Goal: Use online tool/utility: Utilize a website feature to perform a specific function

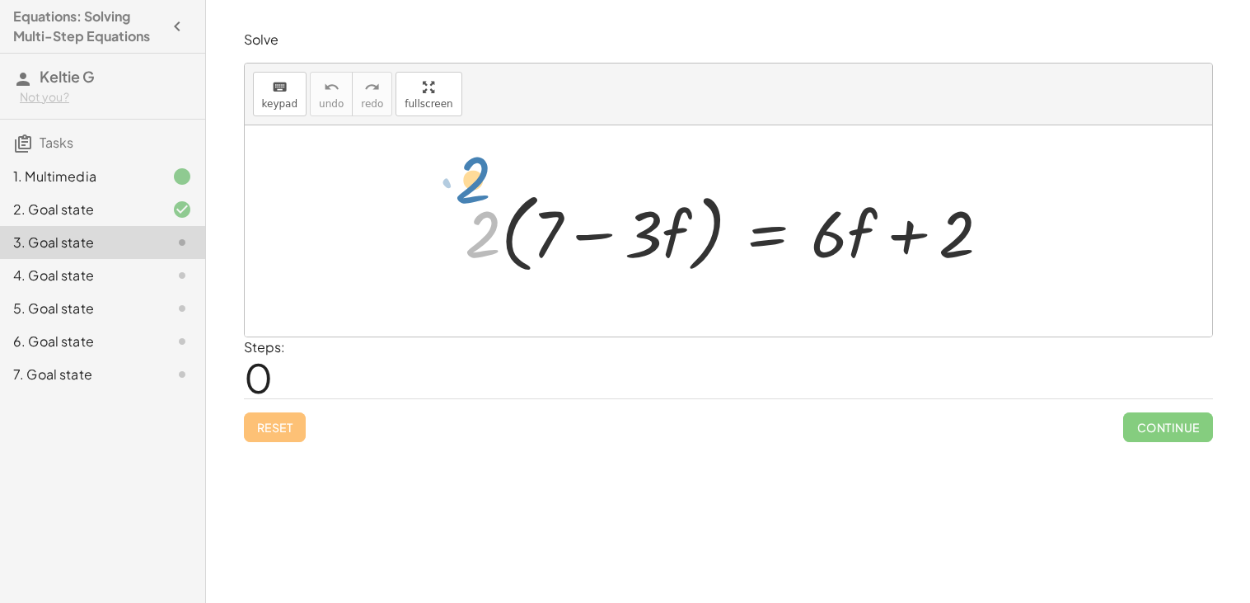
drag, startPoint x: 474, startPoint y: 244, endPoint x: 467, endPoint y: 209, distance: 35.2
click at [467, 209] on div at bounding box center [735, 231] width 556 height 95
drag, startPoint x: 619, startPoint y: 166, endPoint x: 678, endPoint y: 262, distance: 112.5
click at [678, 262] on div "· 2 · ( + 7 − · 3 · f ) = + · 6 · f + 2" at bounding box center [729, 230] width 968 height 211
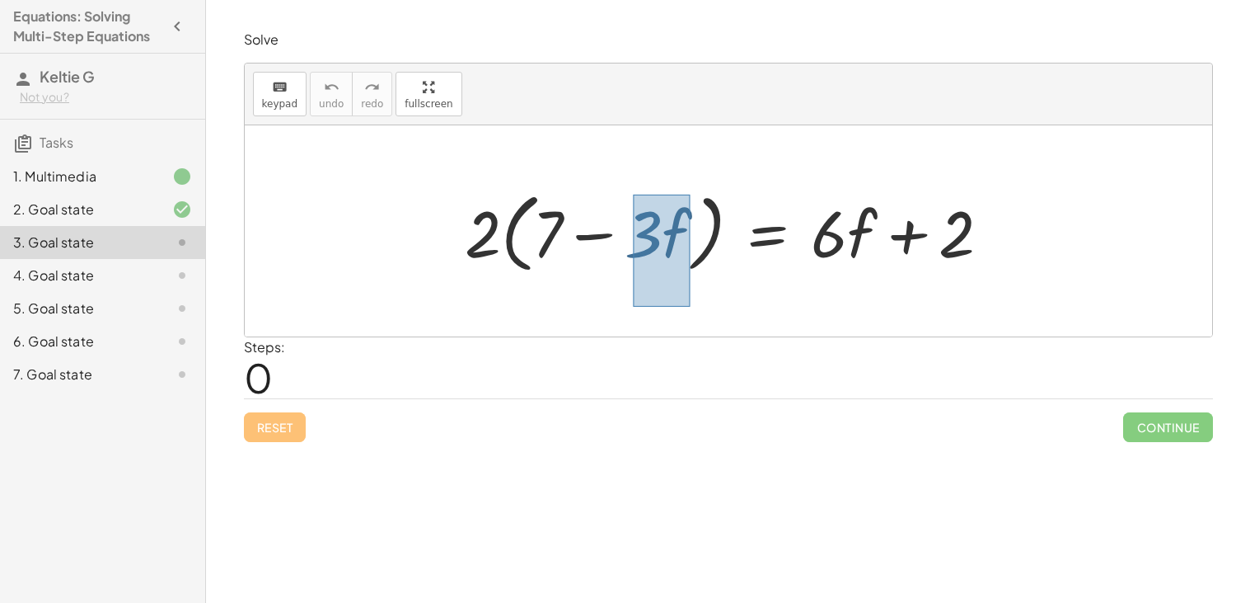
drag, startPoint x: 633, startPoint y: 195, endPoint x: 691, endPoint y: 307, distance: 126.1
click at [691, 307] on div "· 2 · ( + 7 − · 3 · f ) = + · 6 · f + 2" at bounding box center [729, 230] width 968 height 211
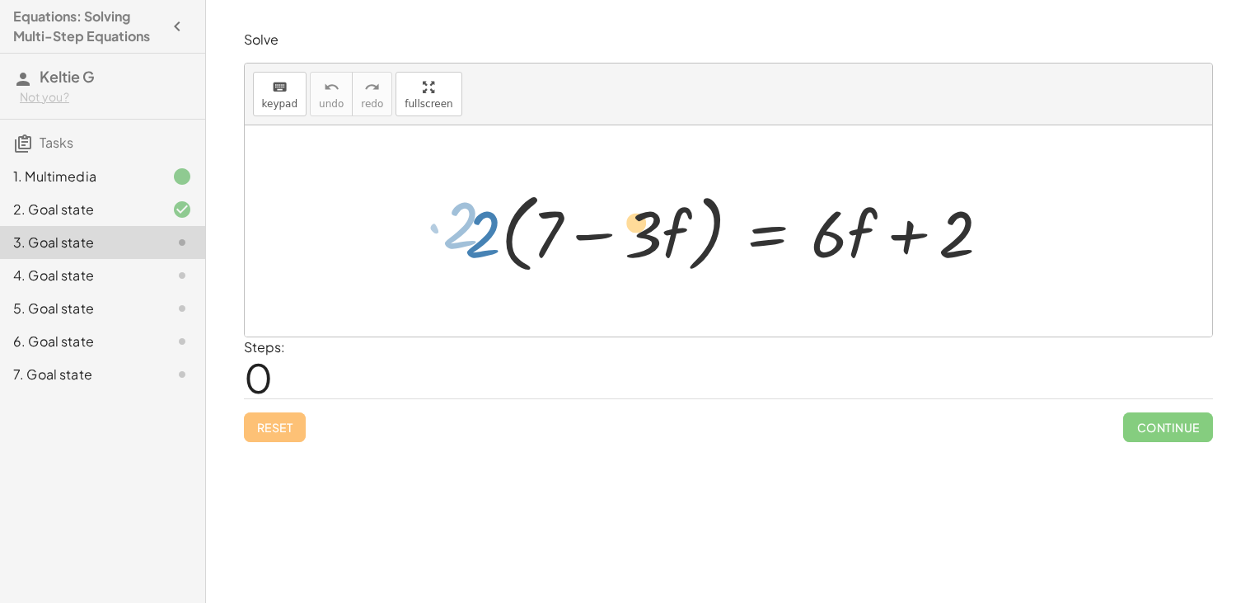
drag, startPoint x: 648, startPoint y: 245, endPoint x: 626, endPoint y: 235, distance: 23.6
click at [626, 235] on div at bounding box center [735, 231] width 556 height 95
drag, startPoint x: 640, startPoint y: 202, endPoint x: 645, endPoint y: 215, distance: 14.4
click at [645, 215] on div at bounding box center [735, 231] width 556 height 95
drag, startPoint x: 636, startPoint y: 199, endPoint x: 679, endPoint y: 260, distance: 74.5
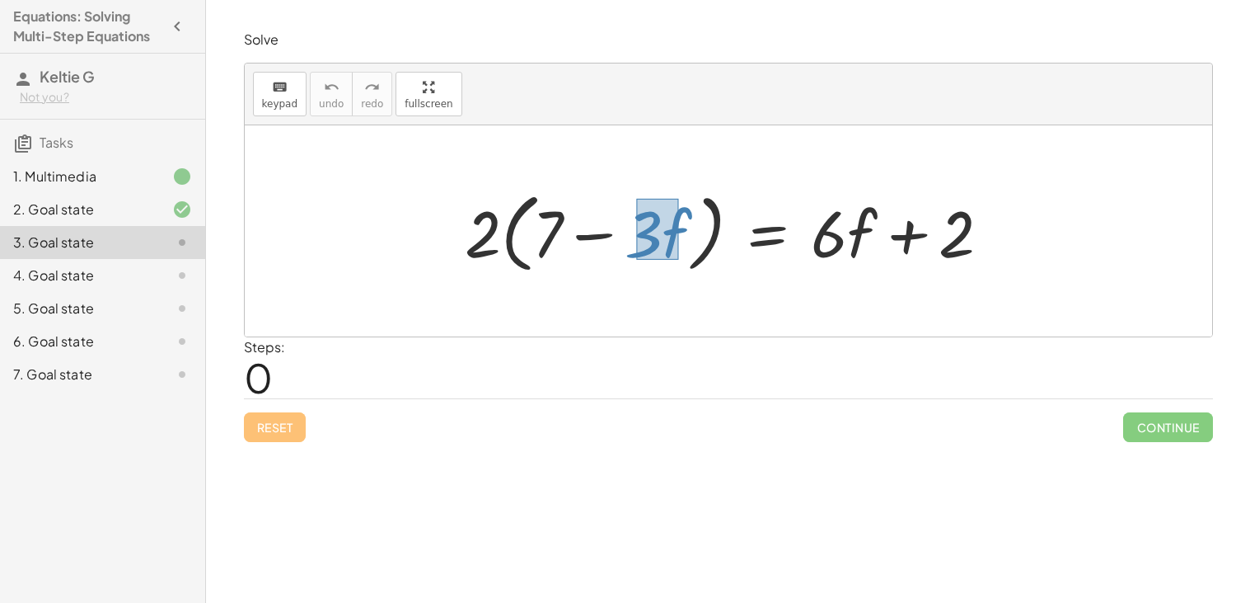
click at [679, 260] on div at bounding box center [735, 231] width 556 height 95
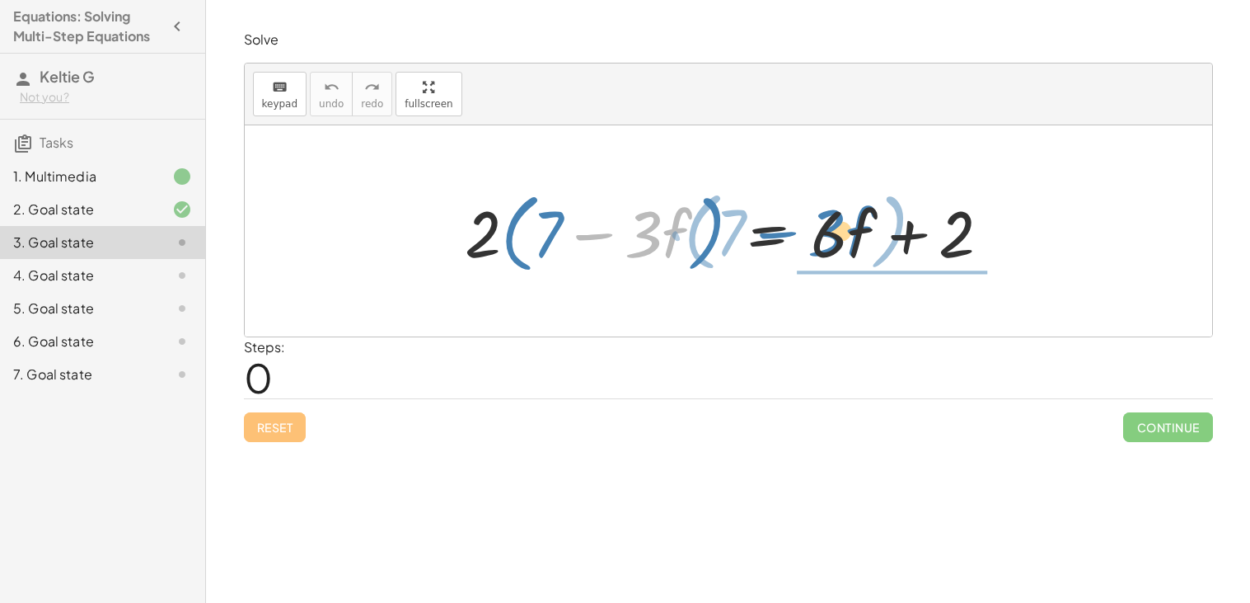
drag, startPoint x: 673, startPoint y: 248, endPoint x: 855, endPoint y: 247, distance: 182.2
click at [855, 247] on div at bounding box center [735, 231] width 556 height 95
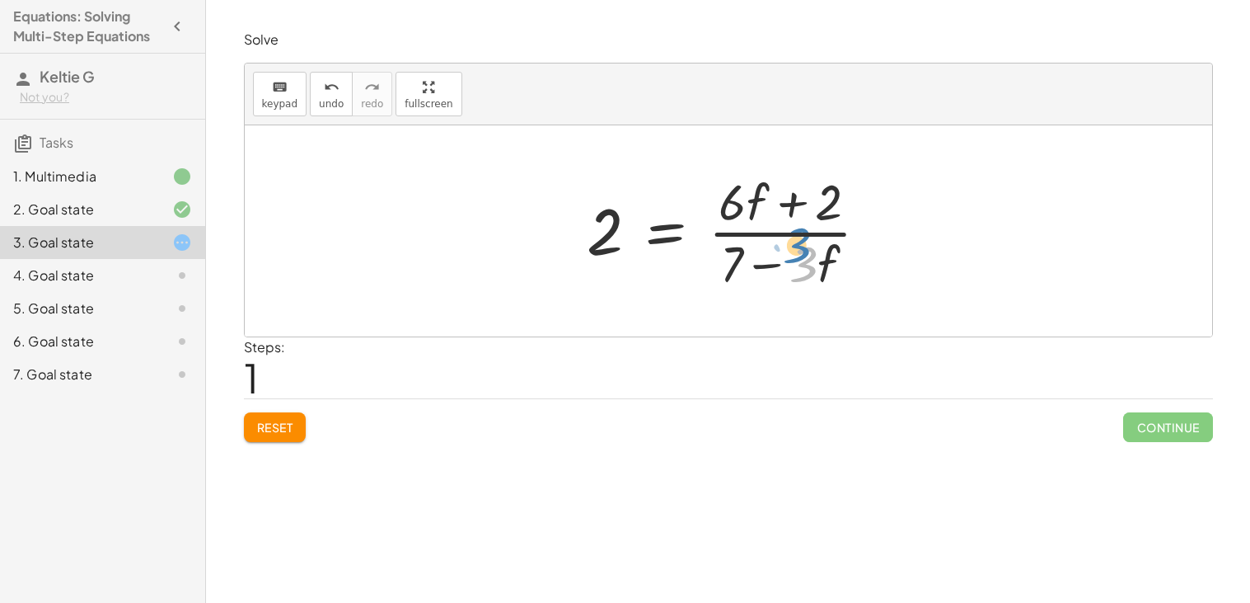
click at [820, 256] on div at bounding box center [735, 230] width 312 height 127
click at [265, 434] on span "Reset" at bounding box center [275, 427] width 36 height 15
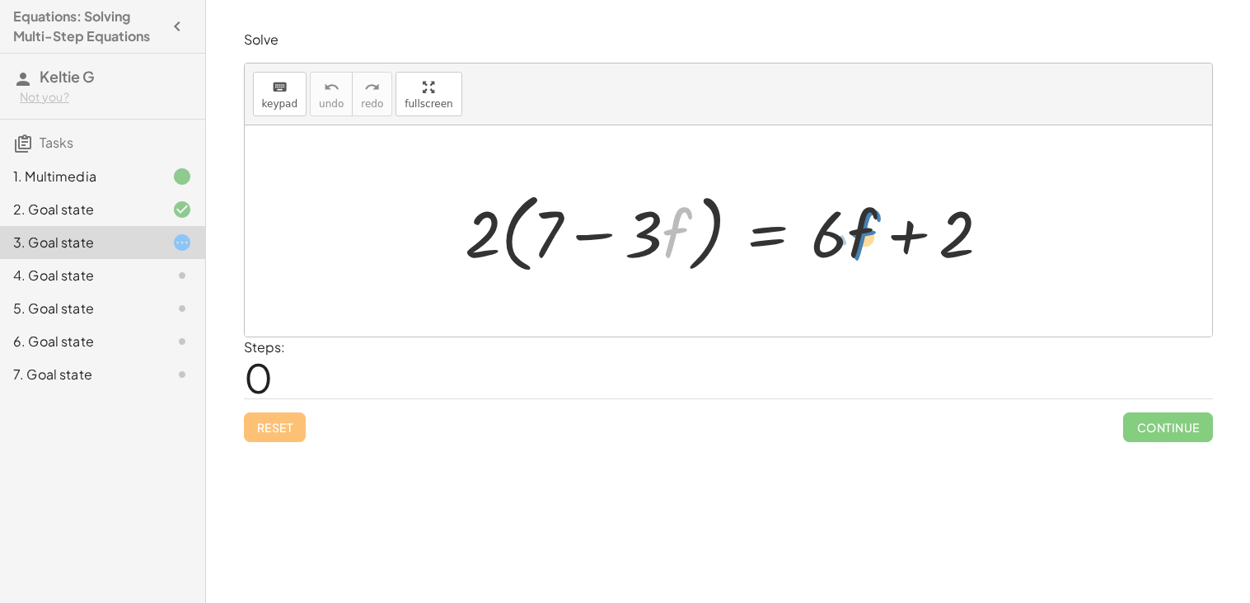
drag, startPoint x: 676, startPoint y: 242, endPoint x: 861, endPoint y: 240, distance: 185.5
click at [861, 240] on div at bounding box center [735, 231] width 556 height 95
drag, startPoint x: 651, startPoint y: 229, endPoint x: 837, endPoint y: 227, distance: 186.3
click at [837, 227] on div at bounding box center [735, 231] width 556 height 95
click at [644, 228] on div at bounding box center [735, 231] width 556 height 95
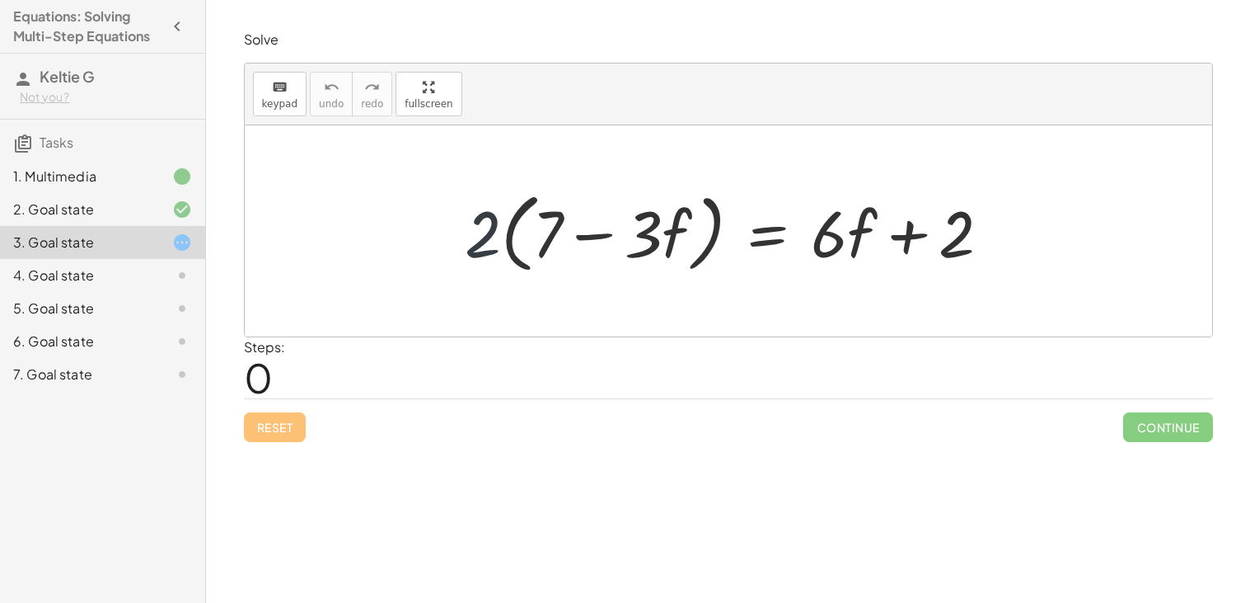
click at [473, 235] on div at bounding box center [735, 231] width 556 height 95
drag, startPoint x: 546, startPoint y: 237, endPoint x: 657, endPoint y: 240, distance: 110.5
click at [657, 240] on div at bounding box center [735, 231] width 556 height 95
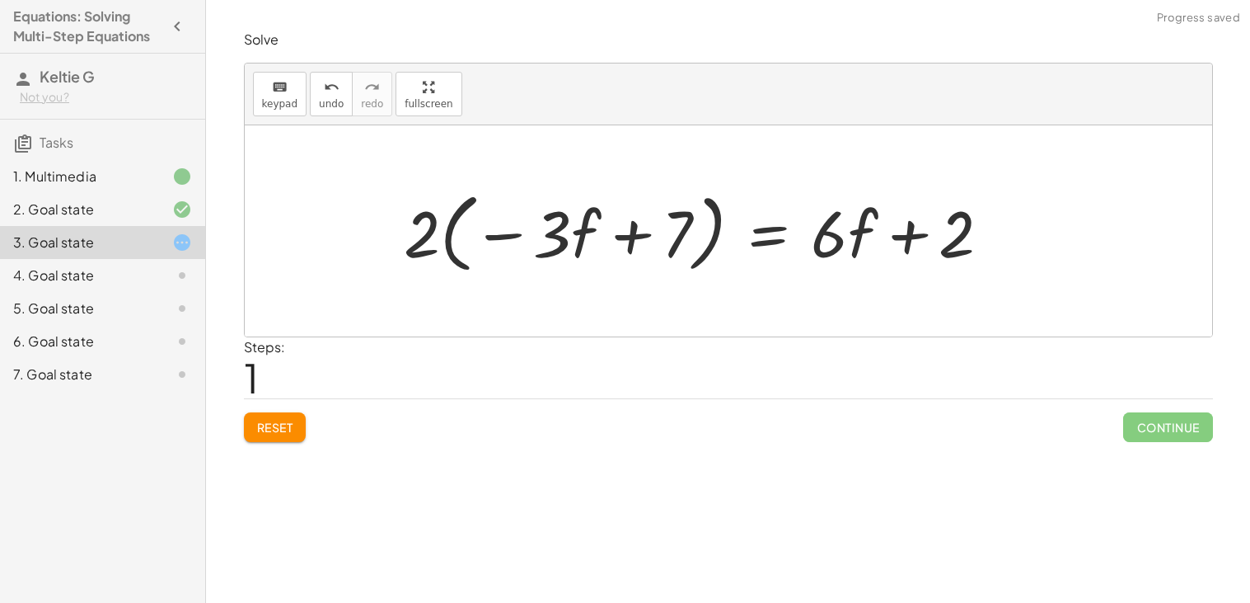
click at [257, 434] on span "Reset" at bounding box center [275, 427] width 36 height 15
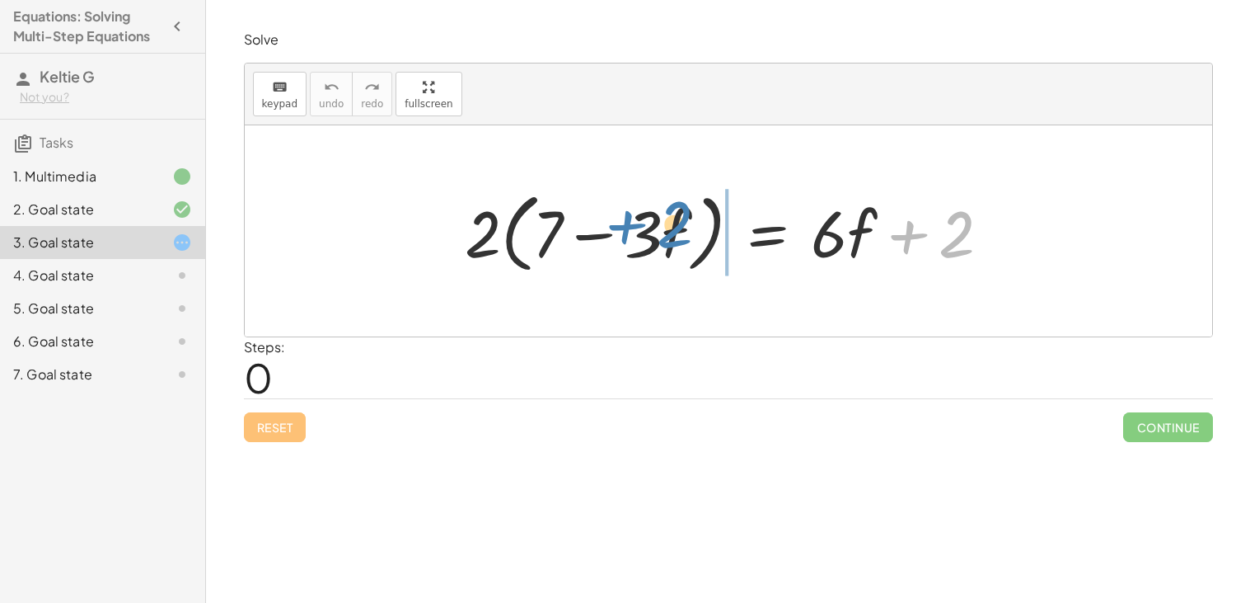
drag, startPoint x: 954, startPoint y: 244, endPoint x: 669, endPoint y: 238, distance: 285.3
click at [669, 238] on div at bounding box center [735, 231] width 556 height 95
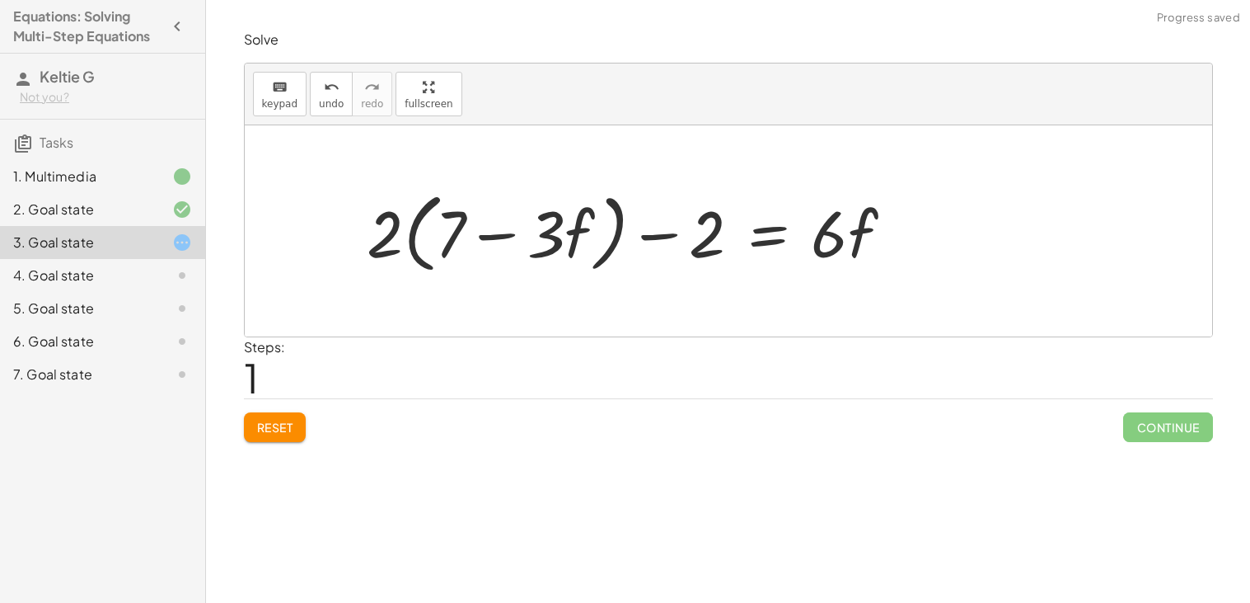
click at [262, 425] on span "Reset" at bounding box center [275, 427] width 36 height 15
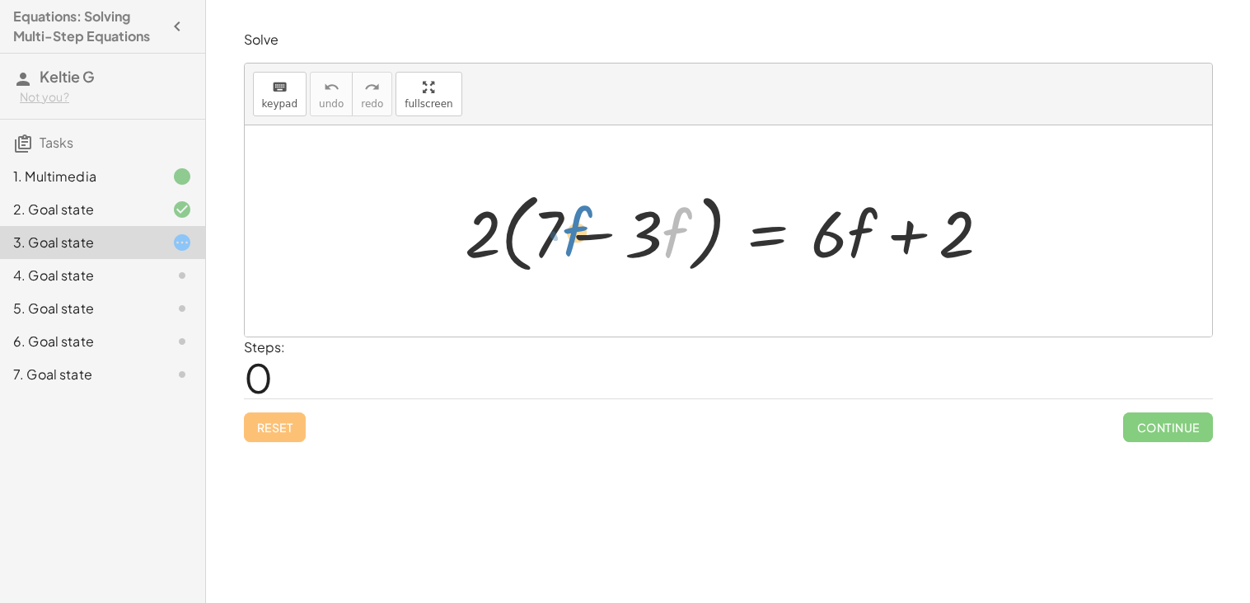
drag, startPoint x: 665, startPoint y: 241, endPoint x: 547, endPoint y: 233, distance: 118.1
click at [547, 233] on div at bounding box center [735, 231] width 556 height 95
drag, startPoint x: 652, startPoint y: 237, endPoint x: 536, endPoint y: 228, distance: 116.6
click at [536, 228] on div at bounding box center [735, 231] width 556 height 95
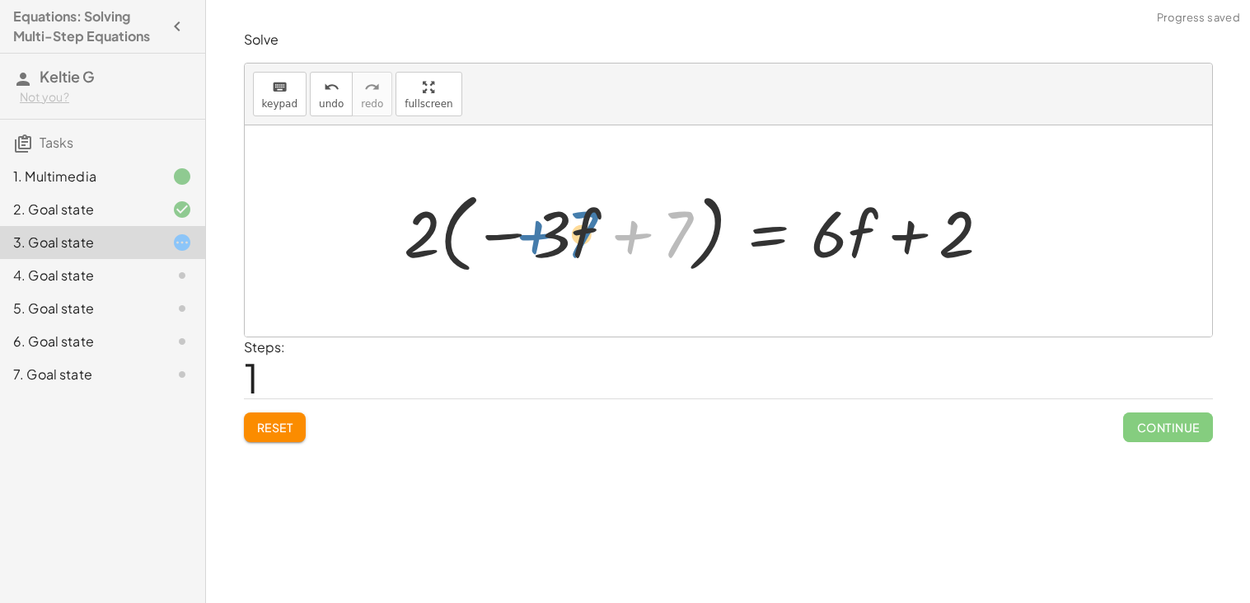
drag, startPoint x: 664, startPoint y: 226, endPoint x: 566, endPoint y: 226, distance: 98.1
click at [566, 226] on div at bounding box center [704, 231] width 617 height 95
click at [295, 428] on button "Reset" at bounding box center [275, 427] width 63 height 30
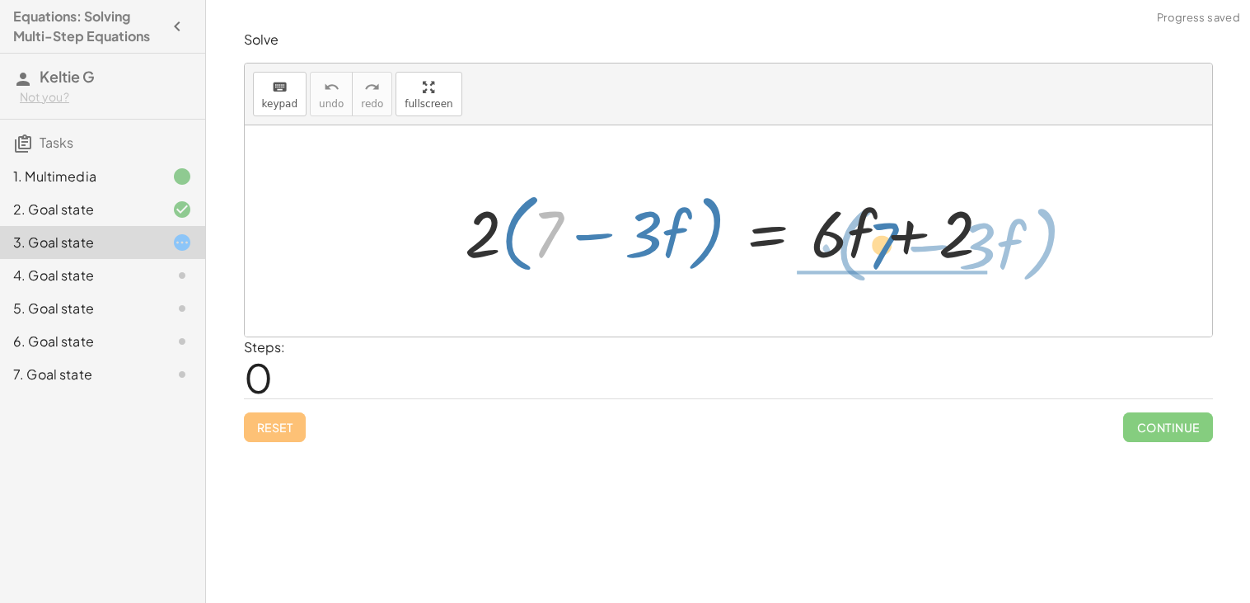
drag, startPoint x: 546, startPoint y: 242, endPoint x: 841, endPoint y: 234, distance: 295.2
click at [838, 232] on div at bounding box center [735, 231] width 556 height 95
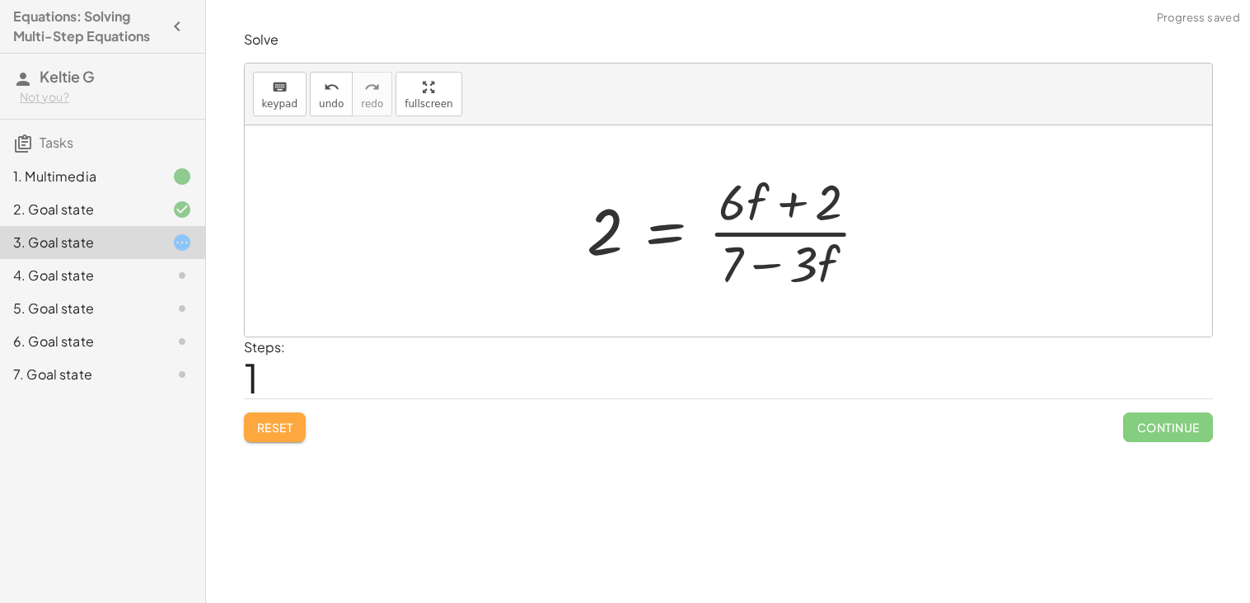
click at [270, 438] on button "Reset" at bounding box center [275, 427] width 63 height 30
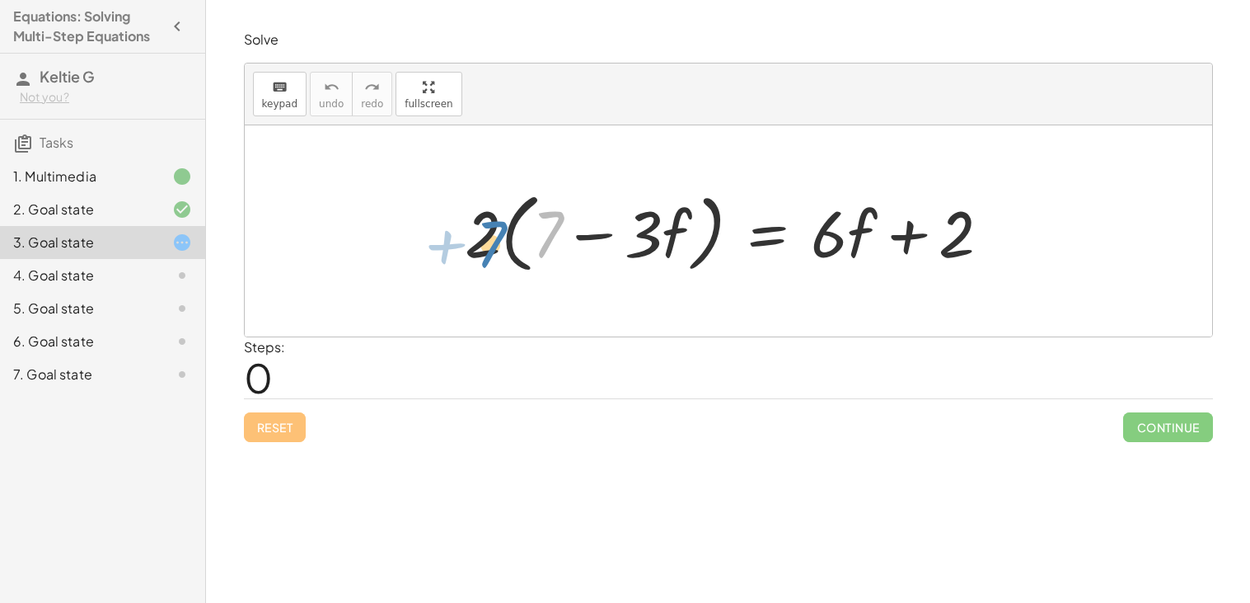
drag, startPoint x: 558, startPoint y: 235, endPoint x: 500, endPoint y: 245, distance: 58.5
click at [500, 245] on div at bounding box center [735, 231] width 556 height 95
drag, startPoint x: 485, startPoint y: 235, endPoint x: 552, endPoint y: 233, distance: 66.8
click at [552, 233] on div at bounding box center [735, 231] width 556 height 95
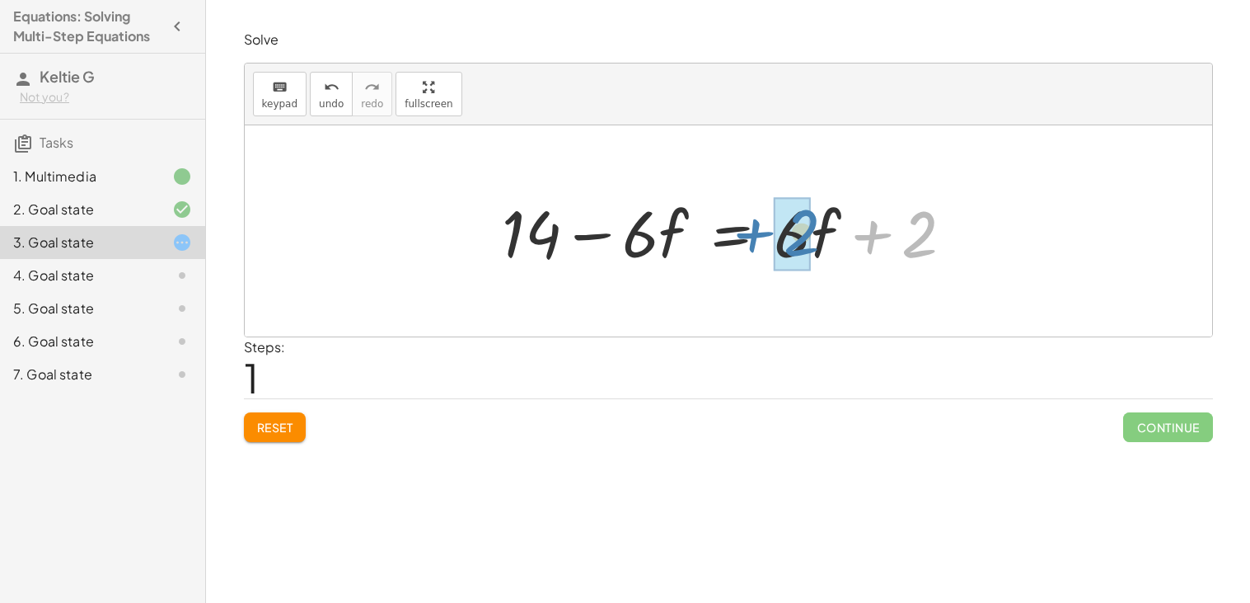
drag, startPoint x: 919, startPoint y: 245, endPoint x: 800, endPoint y: 243, distance: 118.7
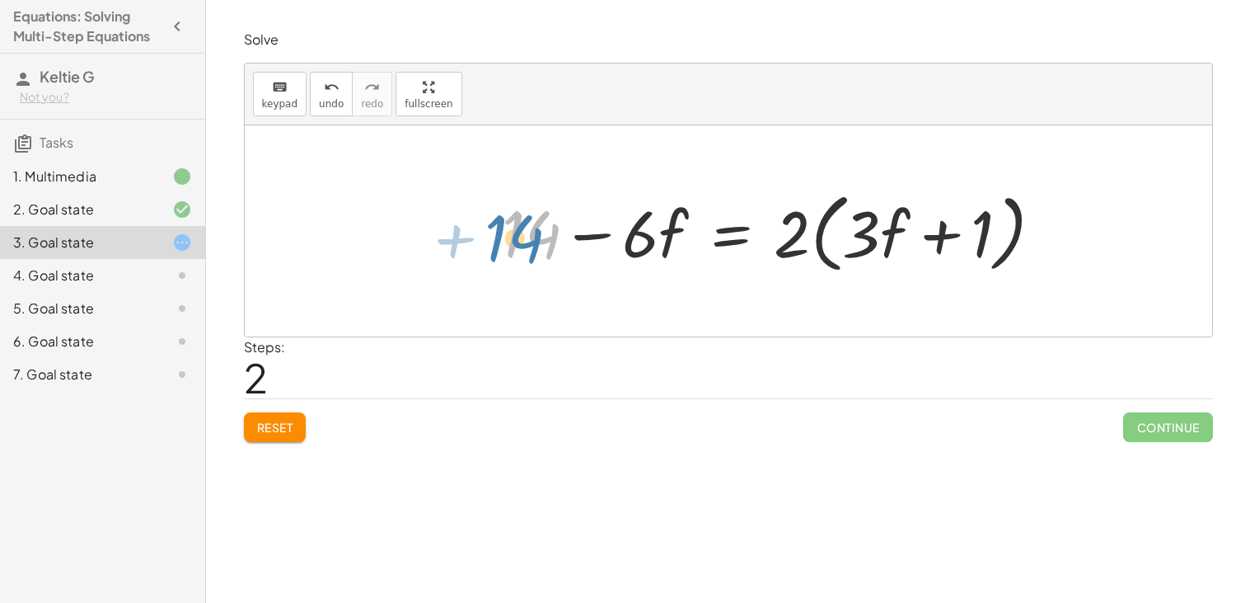
drag, startPoint x: 495, startPoint y: 206, endPoint x: 479, endPoint y: 209, distance: 15.9
click at [479, 209] on div "· 2 · ( + 7 − · 3 · f ) = + · 6 · f + 2 + · 2 · 7 − · 2 · 3 · f = + · 6 · f + 2…" at bounding box center [773, 231] width 592 height 103
drag, startPoint x: 612, startPoint y: 192, endPoint x: 491, endPoint y: 189, distance: 121.2
click at [491, 189] on div "· 2 · ( + 7 − · 3 · f ) = + · 6 · f + 2 + · 2 · 7 − · 2 · 3 · f = + · 6 · f + 2…" at bounding box center [773, 231] width 592 height 103
drag, startPoint x: 641, startPoint y: 228, endPoint x: 523, endPoint y: 240, distance: 118.4
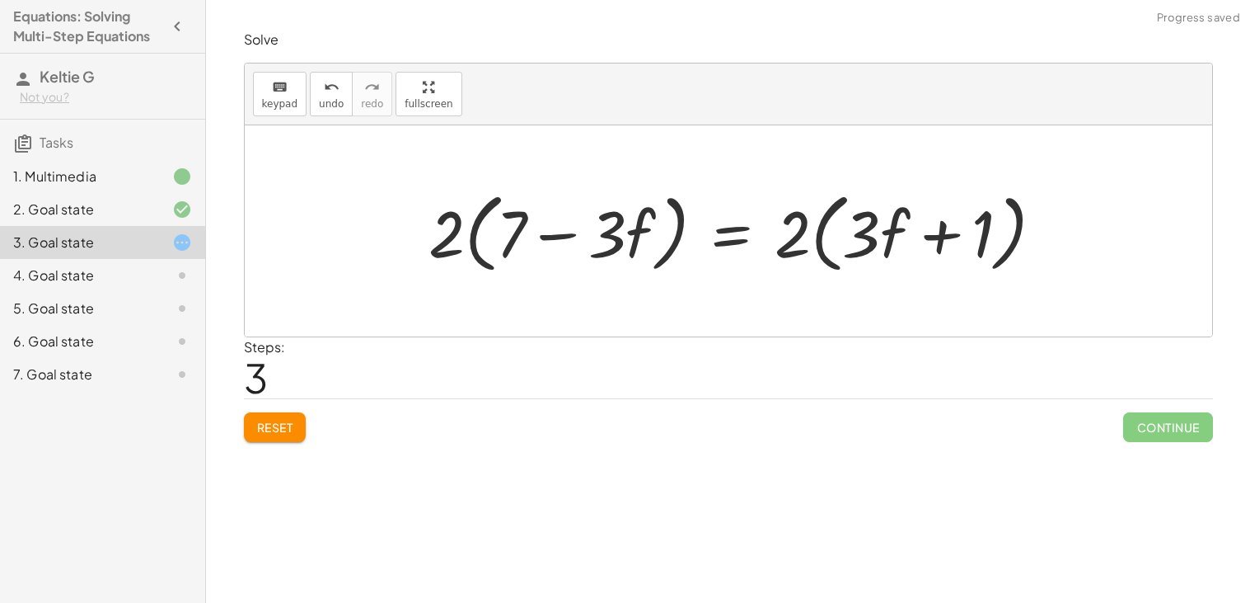
click at [283, 434] on span "Reset" at bounding box center [275, 427] width 36 height 15
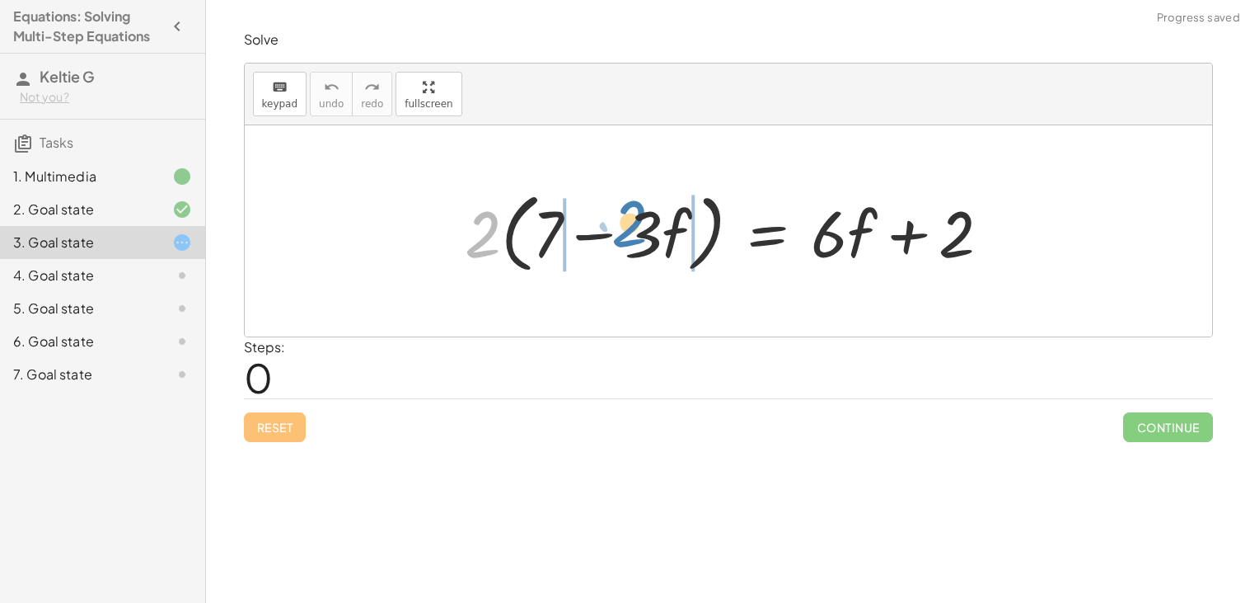
drag, startPoint x: 471, startPoint y: 237, endPoint x: 626, endPoint y: 228, distance: 155.2
click at [626, 228] on div at bounding box center [735, 231] width 556 height 95
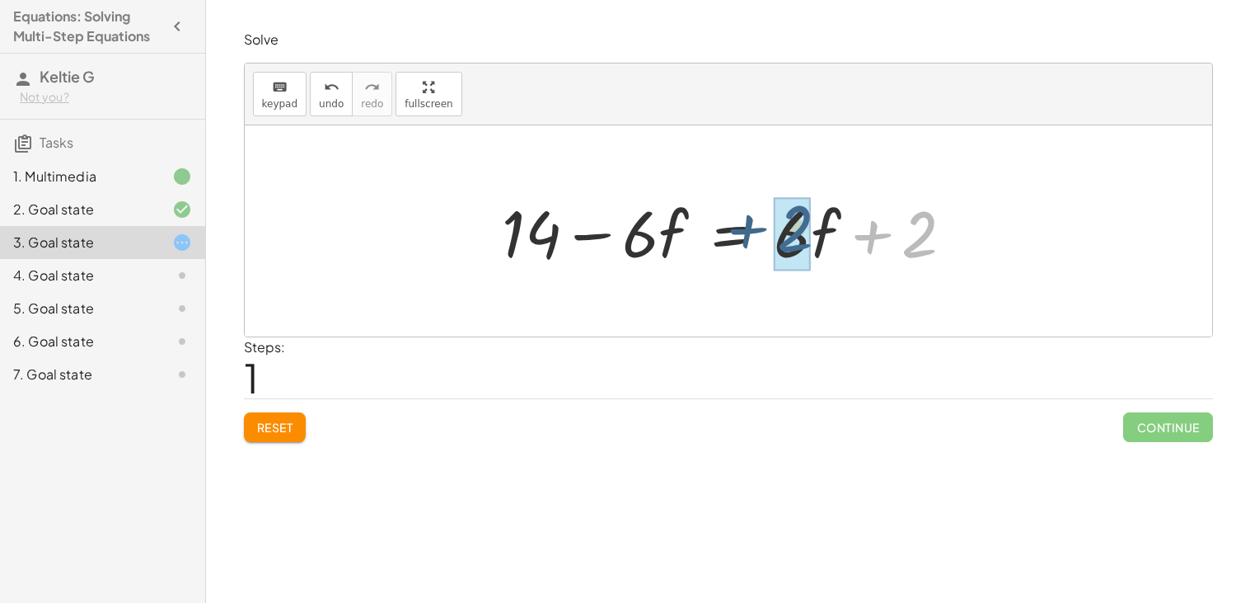
drag, startPoint x: 917, startPoint y: 237, endPoint x: 792, endPoint y: 232, distance: 124.6
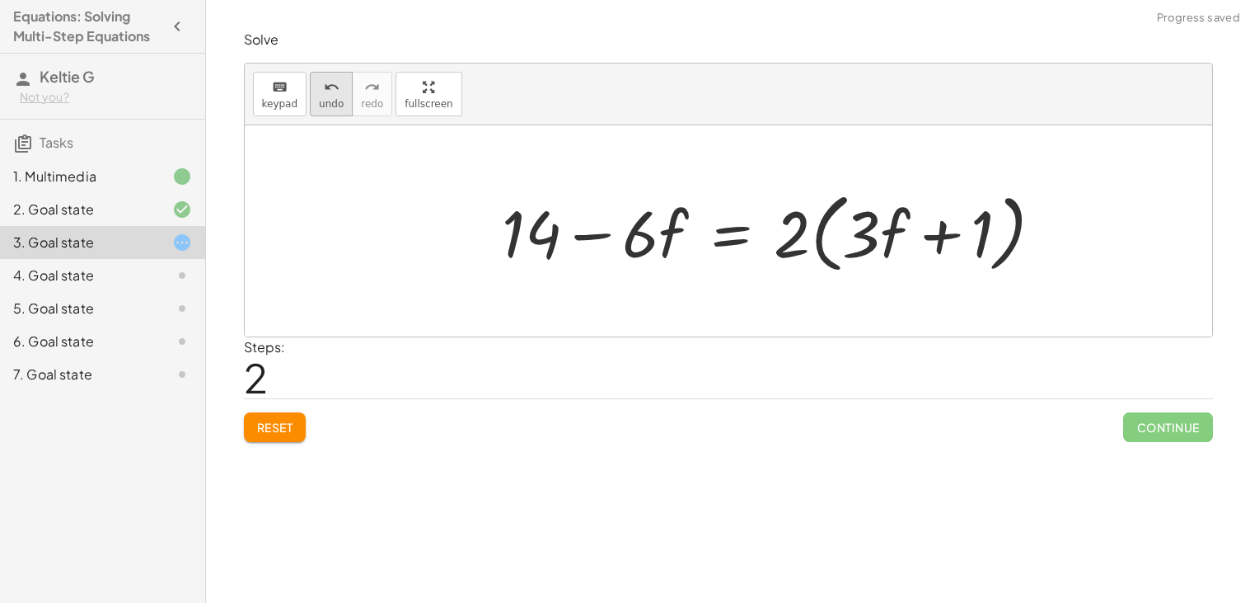
click at [330, 80] on icon "undo" at bounding box center [332, 87] width 16 height 20
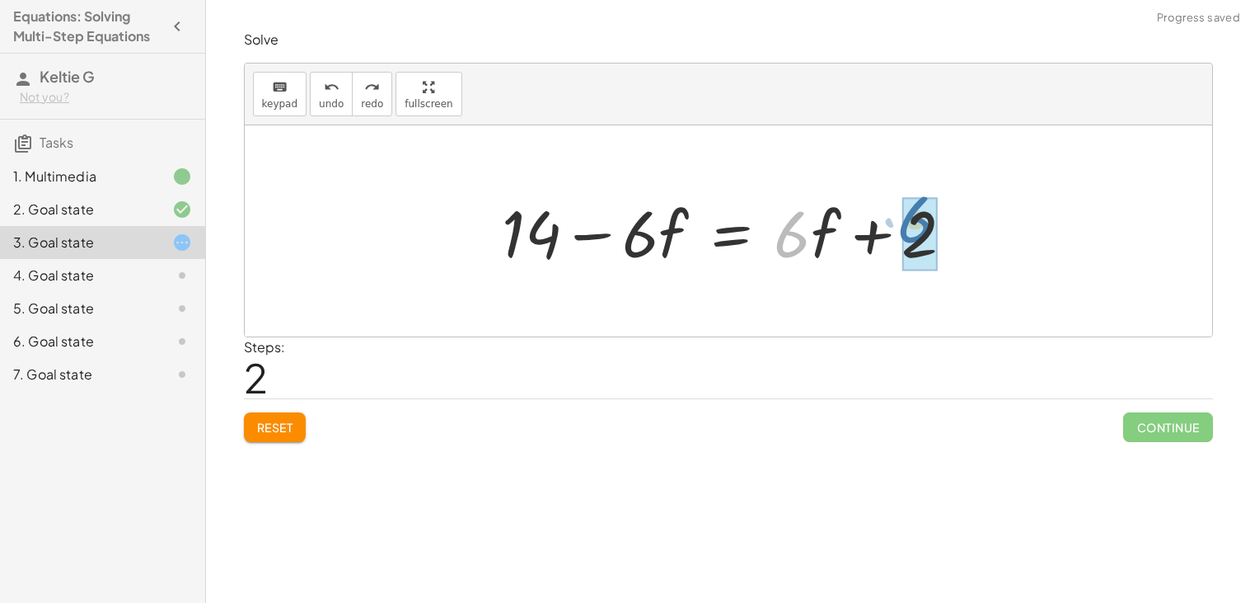
drag, startPoint x: 806, startPoint y: 237, endPoint x: 930, endPoint y: 223, distance: 124.4
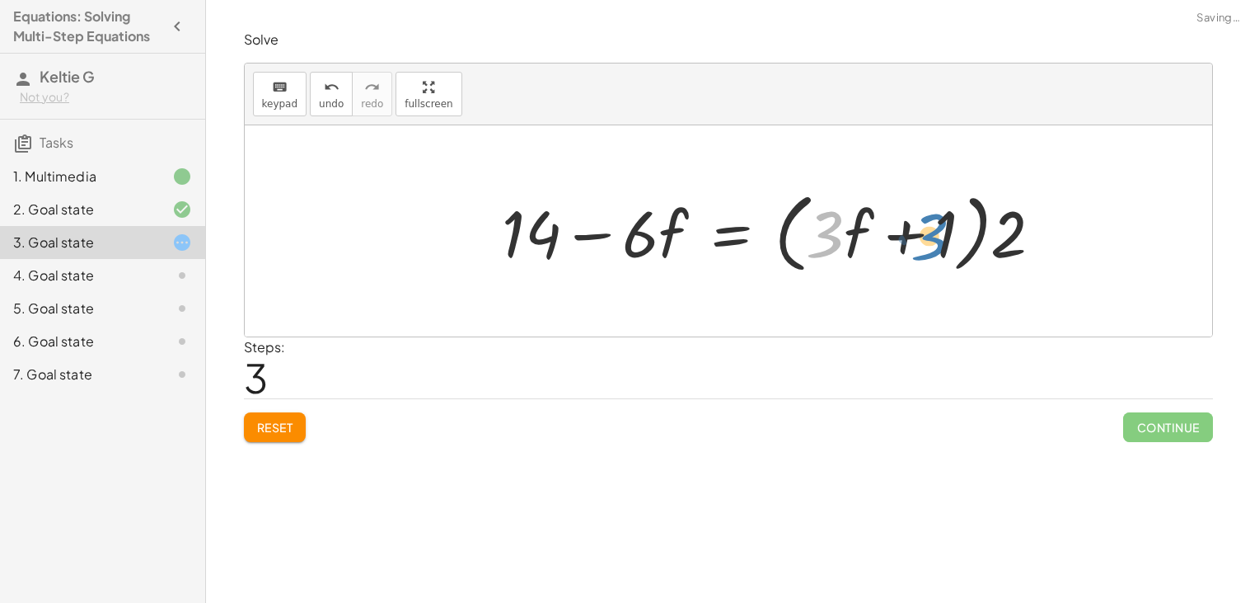
drag, startPoint x: 830, startPoint y: 239, endPoint x: 937, endPoint y: 242, distance: 107.2
click at [937, 242] on div at bounding box center [779, 231] width 571 height 95
drag, startPoint x: 1014, startPoint y: 237, endPoint x: 848, endPoint y: 229, distance: 165.9
click at [848, 229] on div at bounding box center [779, 231] width 571 height 95
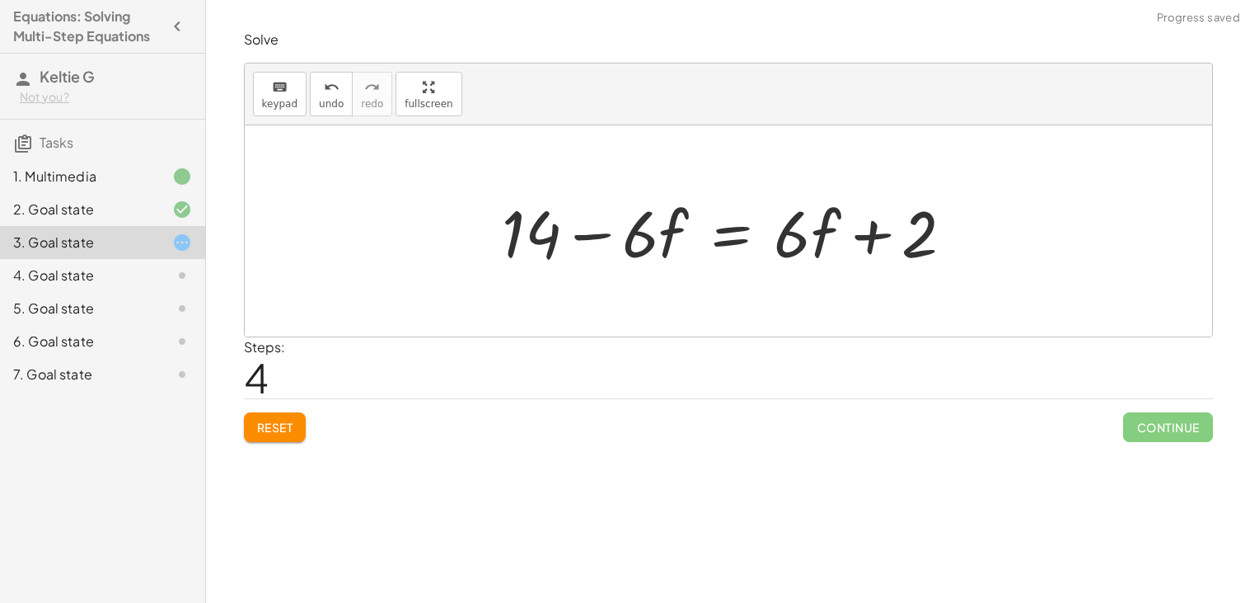
click at [257, 436] on button "Reset" at bounding box center [275, 427] width 63 height 30
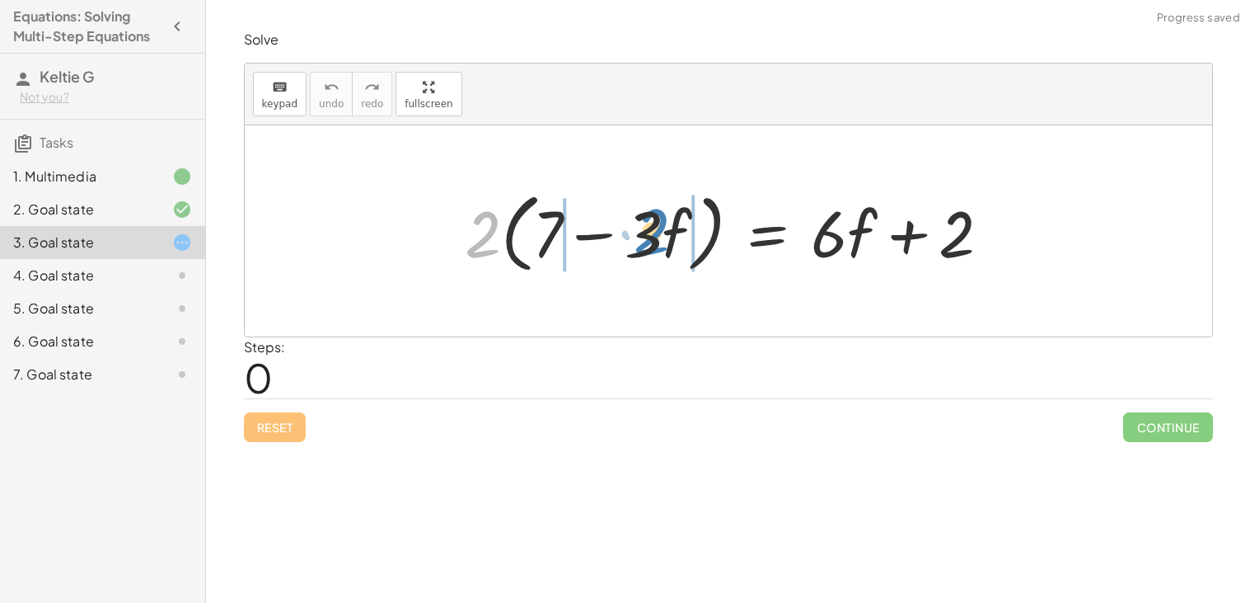
drag, startPoint x: 484, startPoint y: 241, endPoint x: 659, endPoint y: 237, distance: 174.8
click at [659, 237] on div at bounding box center [735, 231] width 556 height 95
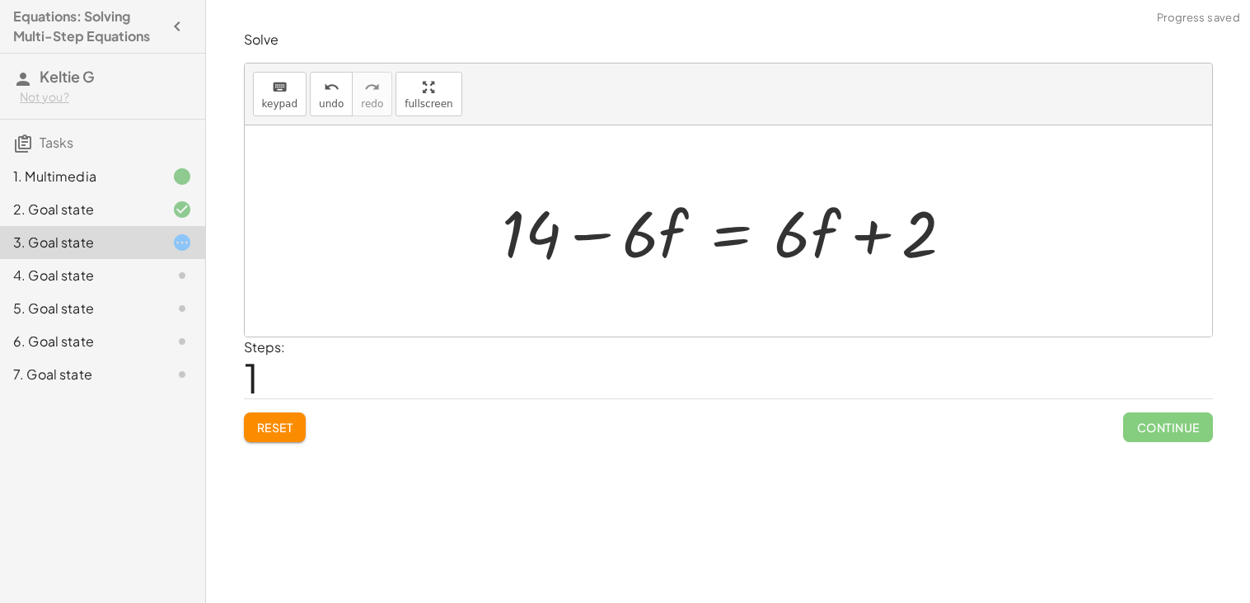
click at [717, 239] on div at bounding box center [735, 231] width 482 height 85
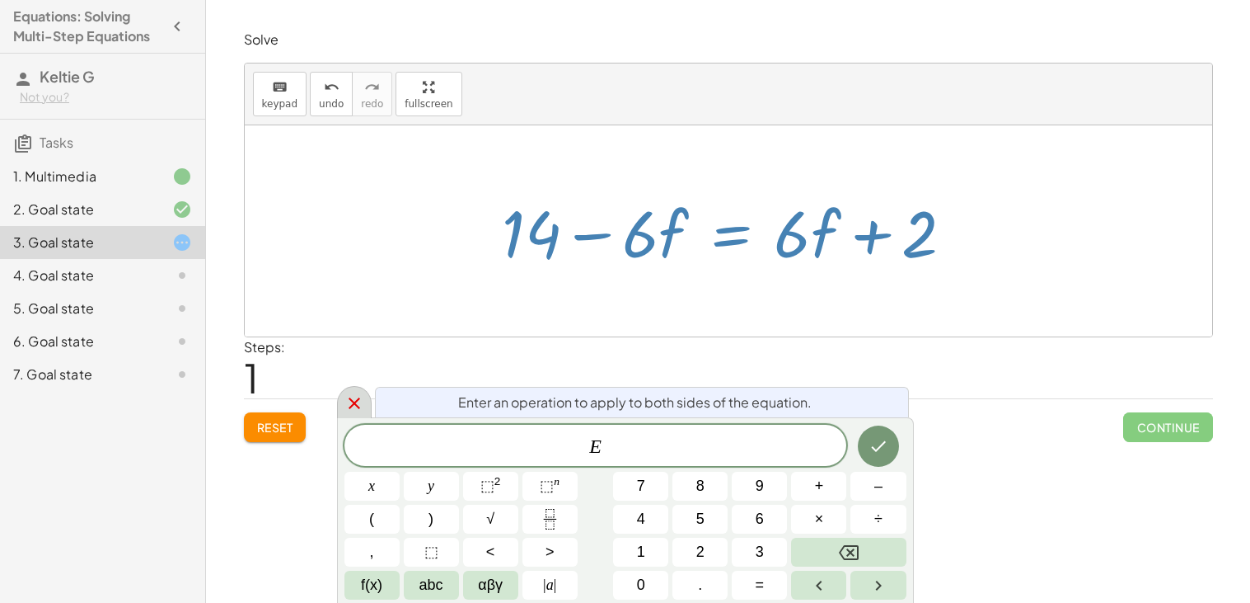
click at [350, 396] on icon at bounding box center [355, 403] width 20 height 20
